Goal: Find specific page/section: Find specific page/section

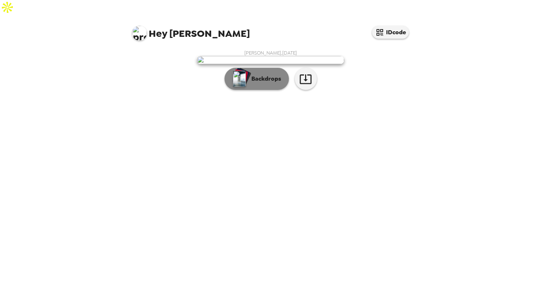
click at [245, 87] on img "button" at bounding box center [239, 79] width 13 height 16
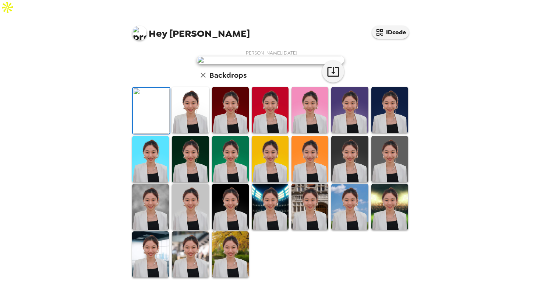
scroll to position [29, 0]
click at [185, 133] on img at bounding box center [190, 110] width 37 height 46
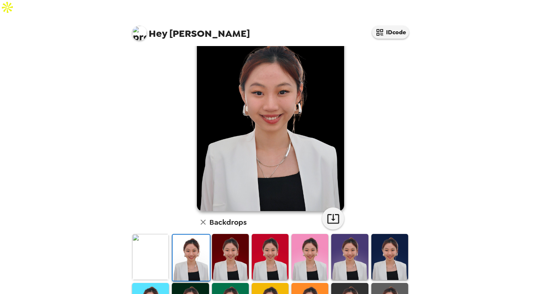
click at [219, 242] on img at bounding box center [230, 257] width 37 height 46
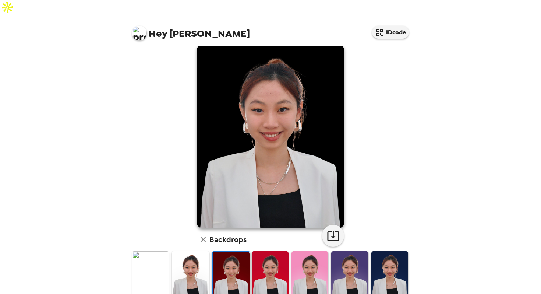
scroll to position [9, 0]
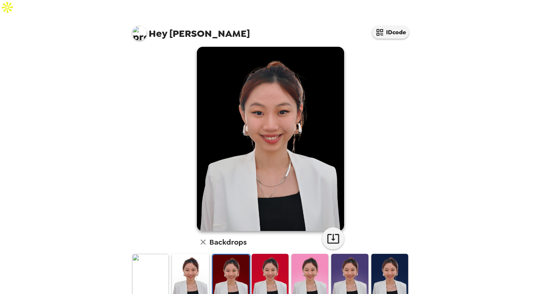
click at [251, 258] on div at bounding box center [270, 277] width 40 height 49
click at [258, 259] on img at bounding box center [270, 277] width 37 height 46
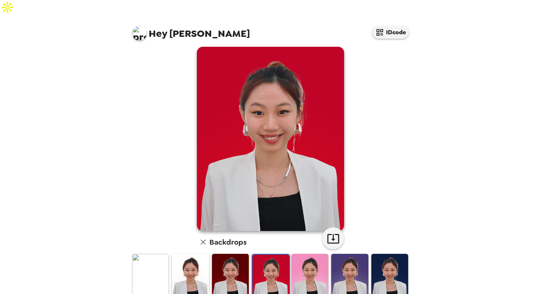
click at [153, 266] on img at bounding box center [150, 277] width 37 height 46
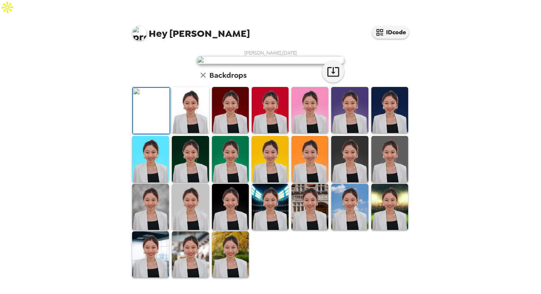
scroll to position [157, 0]
click at [185, 268] on img at bounding box center [190, 254] width 37 height 46
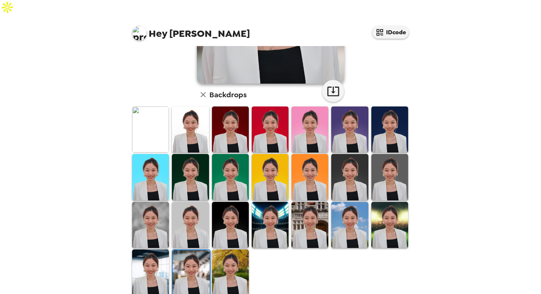
scroll to position [0, 0]
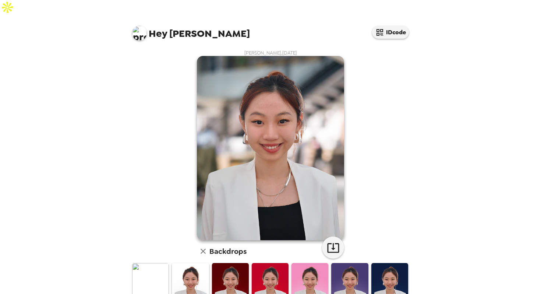
click at [135, 26] on img at bounding box center [139, 33] width 15 height 15
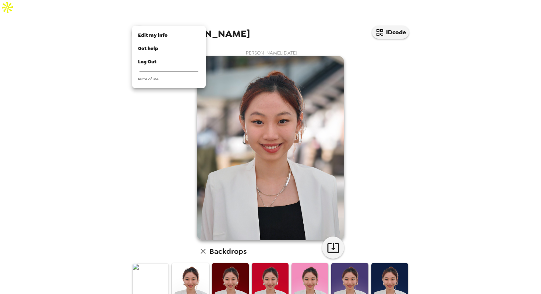
click at [137, 149] on div at bounding box center [270, 147] width 541 height 294
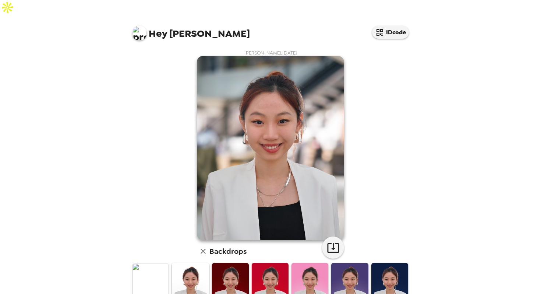
click at [154, 263] on img at bounding box center [150, 286] width 37 height 46
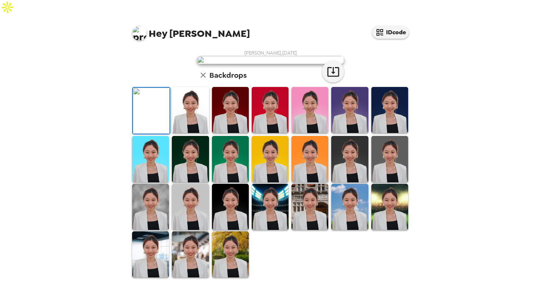
scroll to position [157, 0]
click at [386, 26] on button "IDcode" at bounding box center [390, 32] width 37 height 13
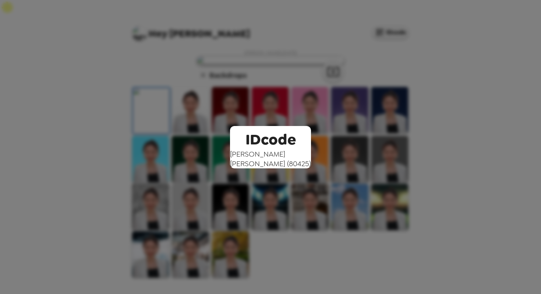
click at [306, 80] on div "IDcode Molly Liu ( 80425 )" at bounding box center [270, 147] width 541 height 294
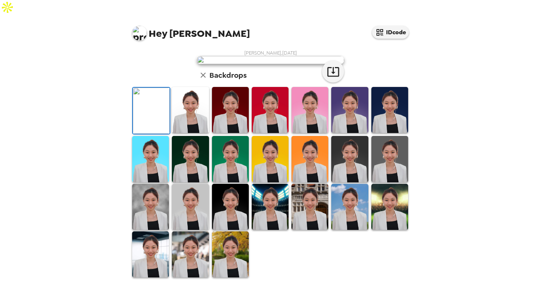
scroll to position [0, 0]
click at [223, 64] on img at bounding box center [270, 60] width 147 height 8
click at [333, 77] on icon "button" at bounding box center [333, 72] width 12 height 10
click at [204, 80] on icon "button" at bounding box center [203, 75] width 9 height 9
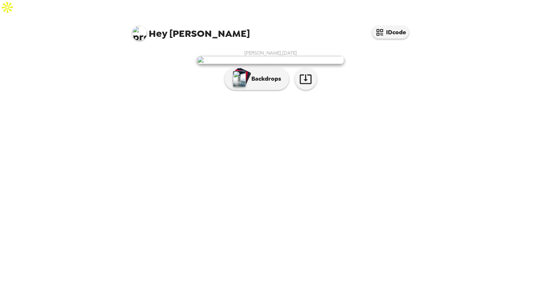
click at [289, 64] on img at bounding box center [270, 60] width 147 height 8
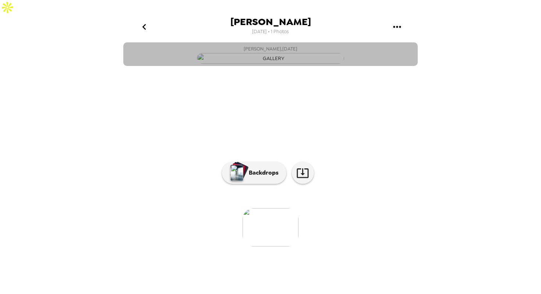
click at [360, 66] on button "Molly Liu , 10-03-2025" at bounding box center [270, 54] width 295 height 24
click at [149, 66] on button "Molly Liu , 10-03-2025" at bounding box center [270, 54] width 295 height 24
click at [348, 66] on button "Molly Liu , 10-03-2025" at bounding box center [270, 54] width 295 height 24
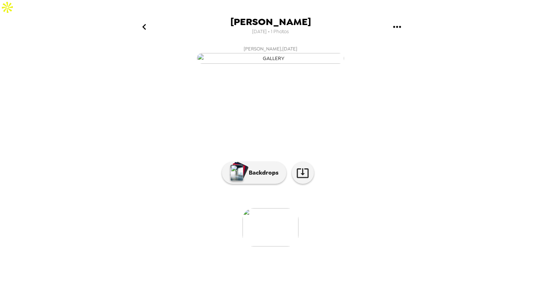
scroll to position [19, 0]
